Goal: Find contact information: Find contact information

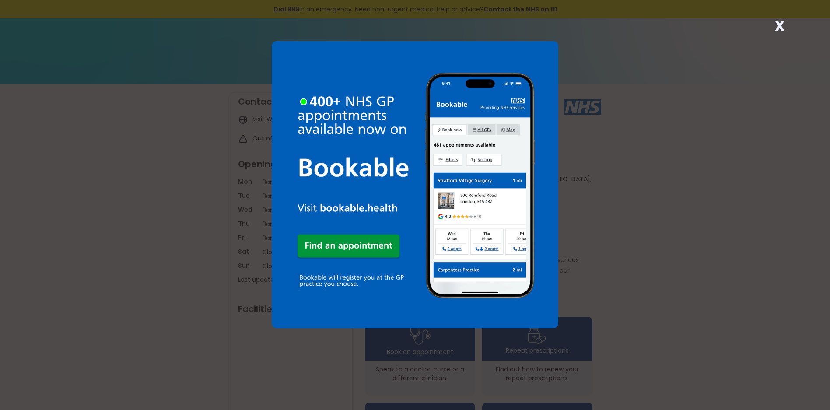
click at [782, 26] on strong "X" at bounding box center [779, 25] width 10 height 21
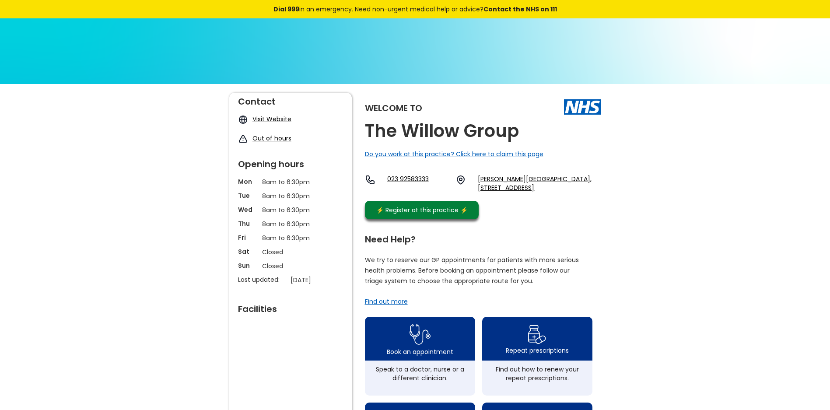
drag, startPoint x: 482, startPoint y: 174, endPoint x: 563, endPoint y: 187, distance: 82.0
click at [563, 187] on div "Welcome to The Willow Group Do you work at this practice? Click here to claim t…" at bounding box center [483, 158] width 236 height 131
click at [481, 176] on link "[PERSON_NAME][GEOGRAPHIC_DATA], [STREET_ADDRESS]" at bounding box center [539, 183] width 123 height 17
click at [569, 187] on link "[PERSON_NAME][GEOGRAPHIC_DATA], [STREET_ADDRESS]" at bounding box center [539, 183] width 123 height 17
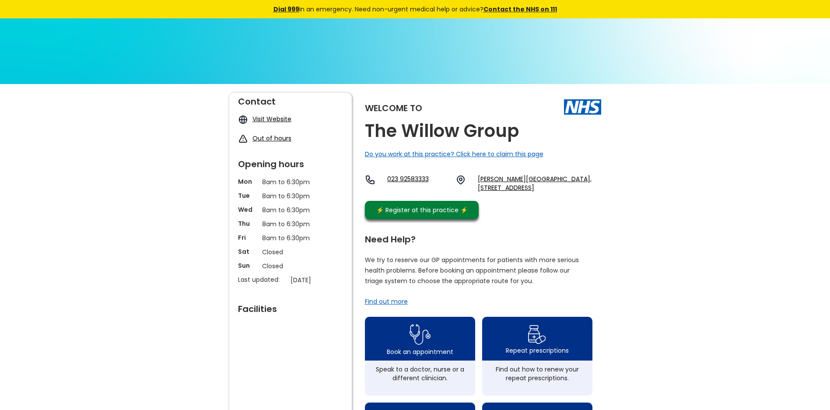
drag, startPoint x: 477, startPoint y: 175, endPoint x: 596, endPoint y: 189, distance: 119.8
click at [596, 189] on div "023 92583333 [PERSON_NAME][GEOGRAPHIC_DATA][STREET_ADDRESS][GEOGRAPHIC_DATA]" at bounding box center [483, 183] width 236 height 17
drag, startPoint x: 596, startPoint y: 189, endPoint x: 577, endPoint y: 190, distance: 18.9
copy link "[PERSON_NAME][GEOGRAPHIC_DATA], [STREET_ADDRESS]"
